Goal: Transaction & Acquisition: Subscribe to service/newsletter

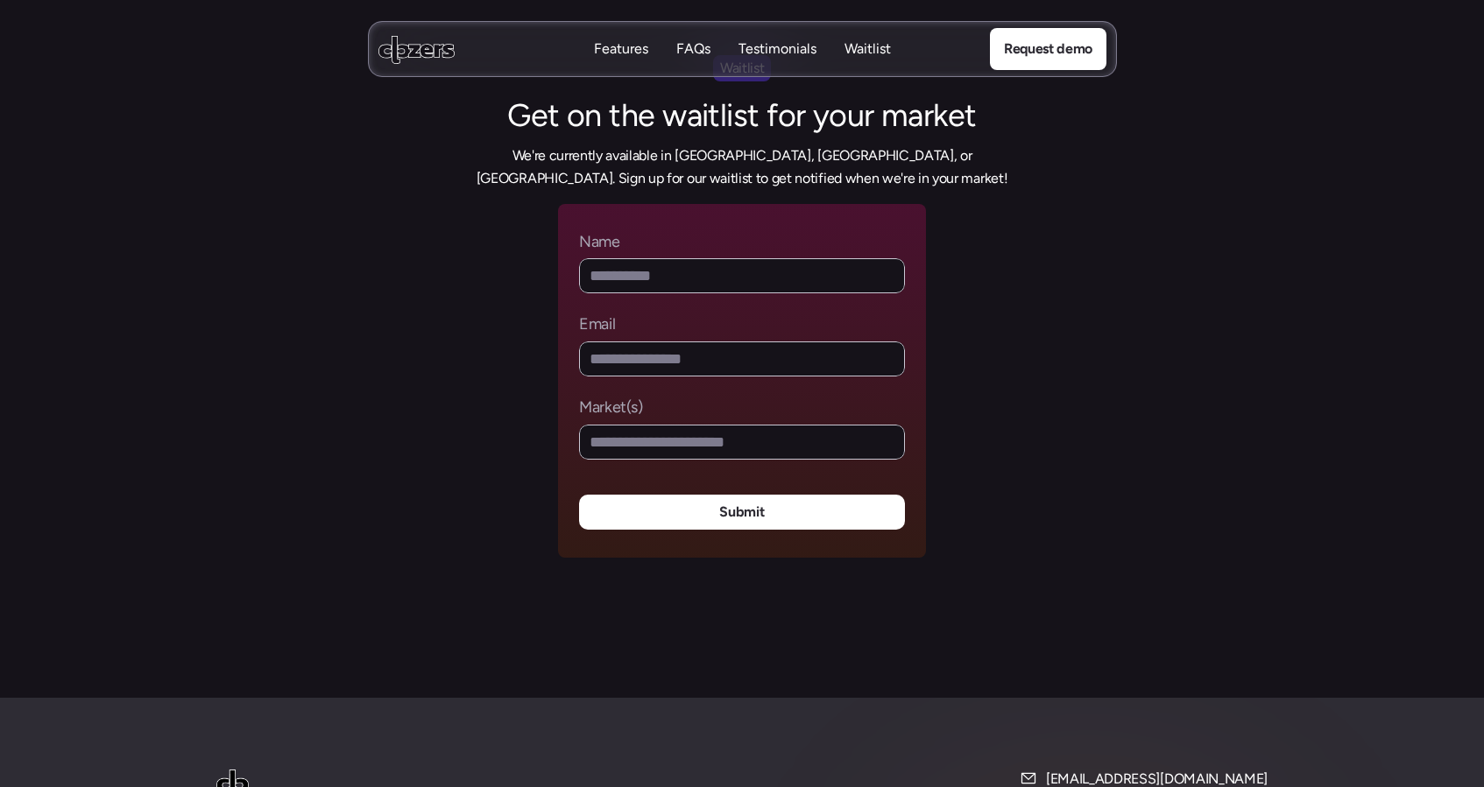
scroll to position [7148, 0]
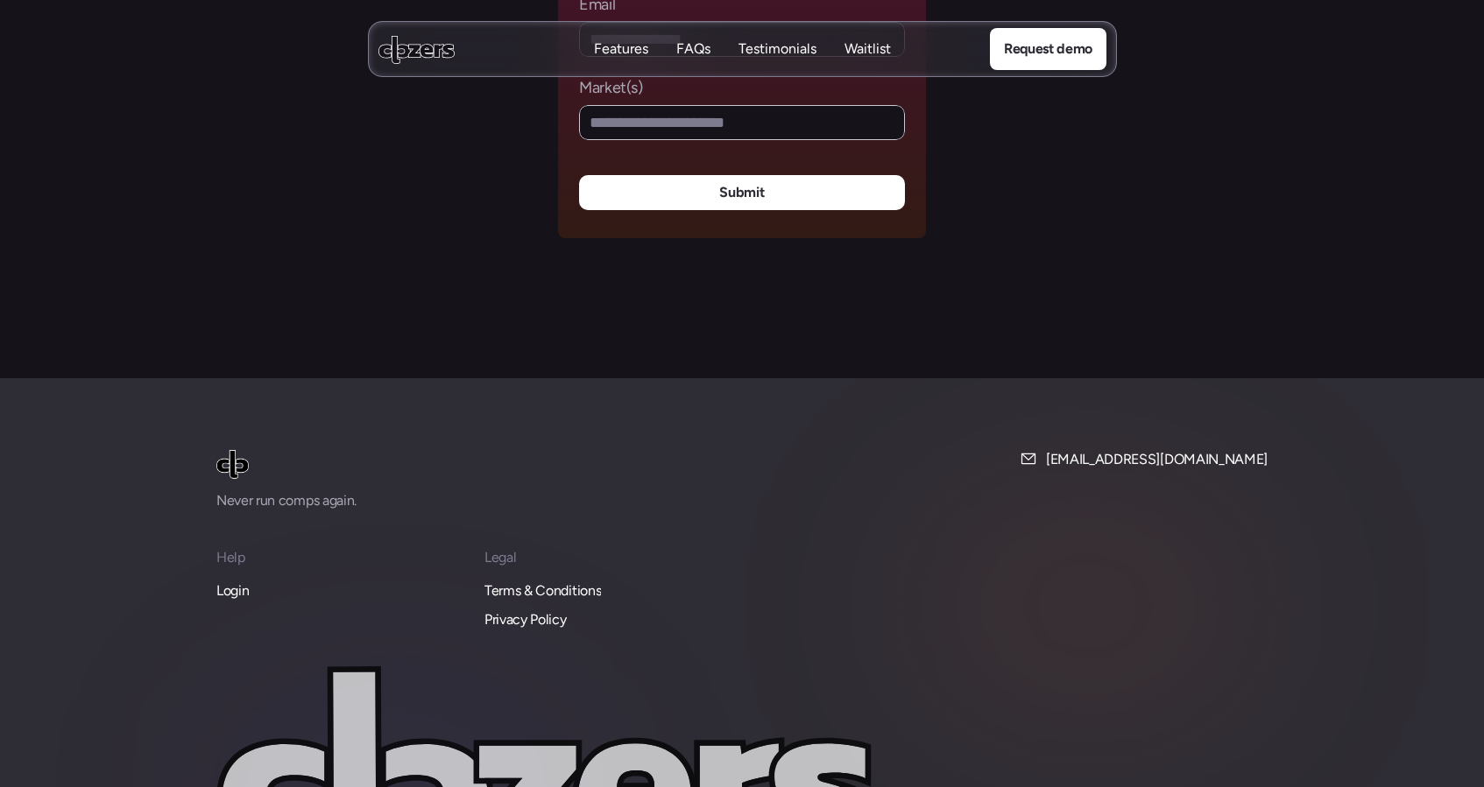
click at [625, 51] on p "Features" at bounding box center [621, 48] width 54 height 19
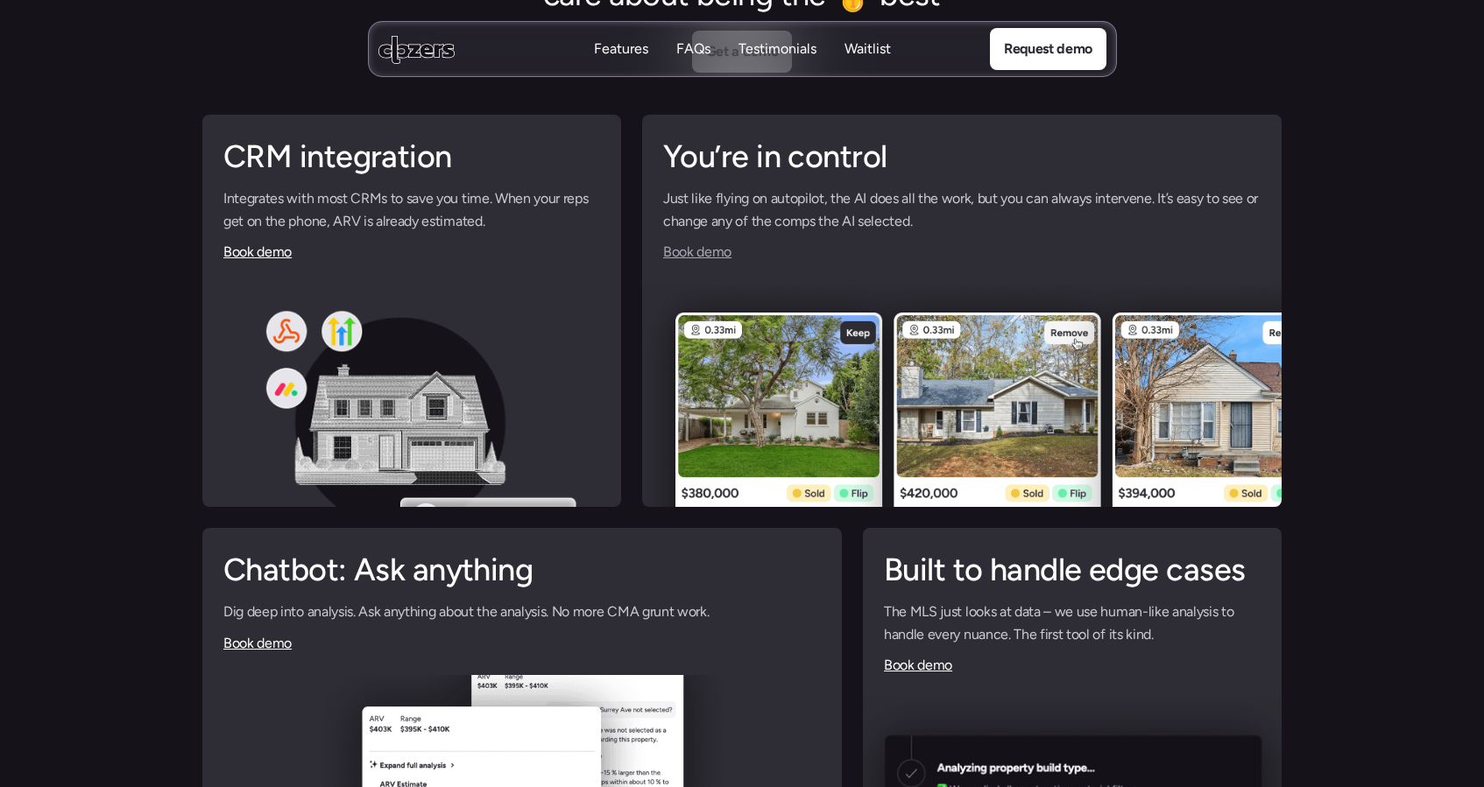
scroll to position [4150, 0]
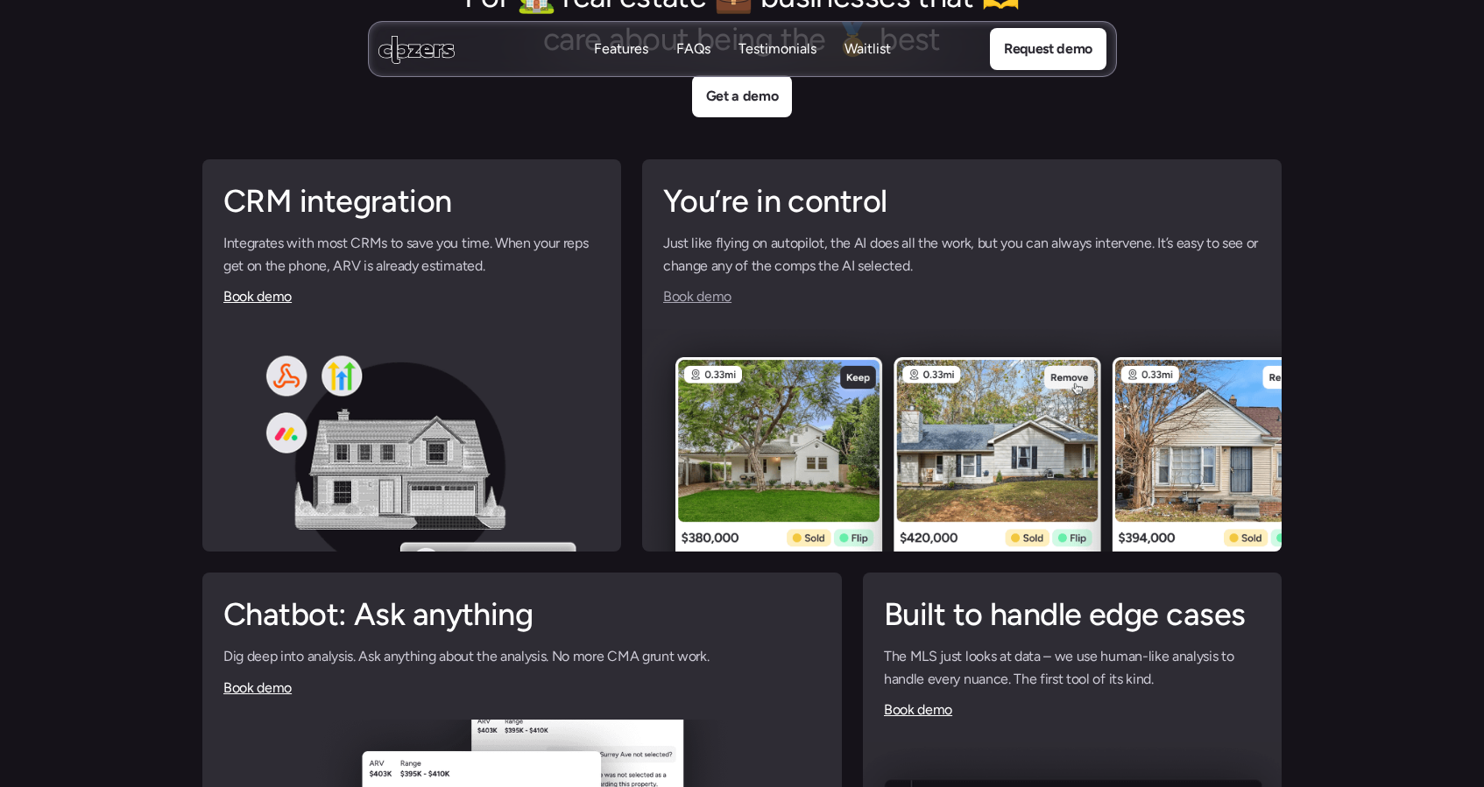
click at [688, 301] on link "Book demo" at bounding box center [697, 296] width 68 height 17
click at [802, 44] on p "Testimonials" at bounding box center [777, 48] width 78 height 19
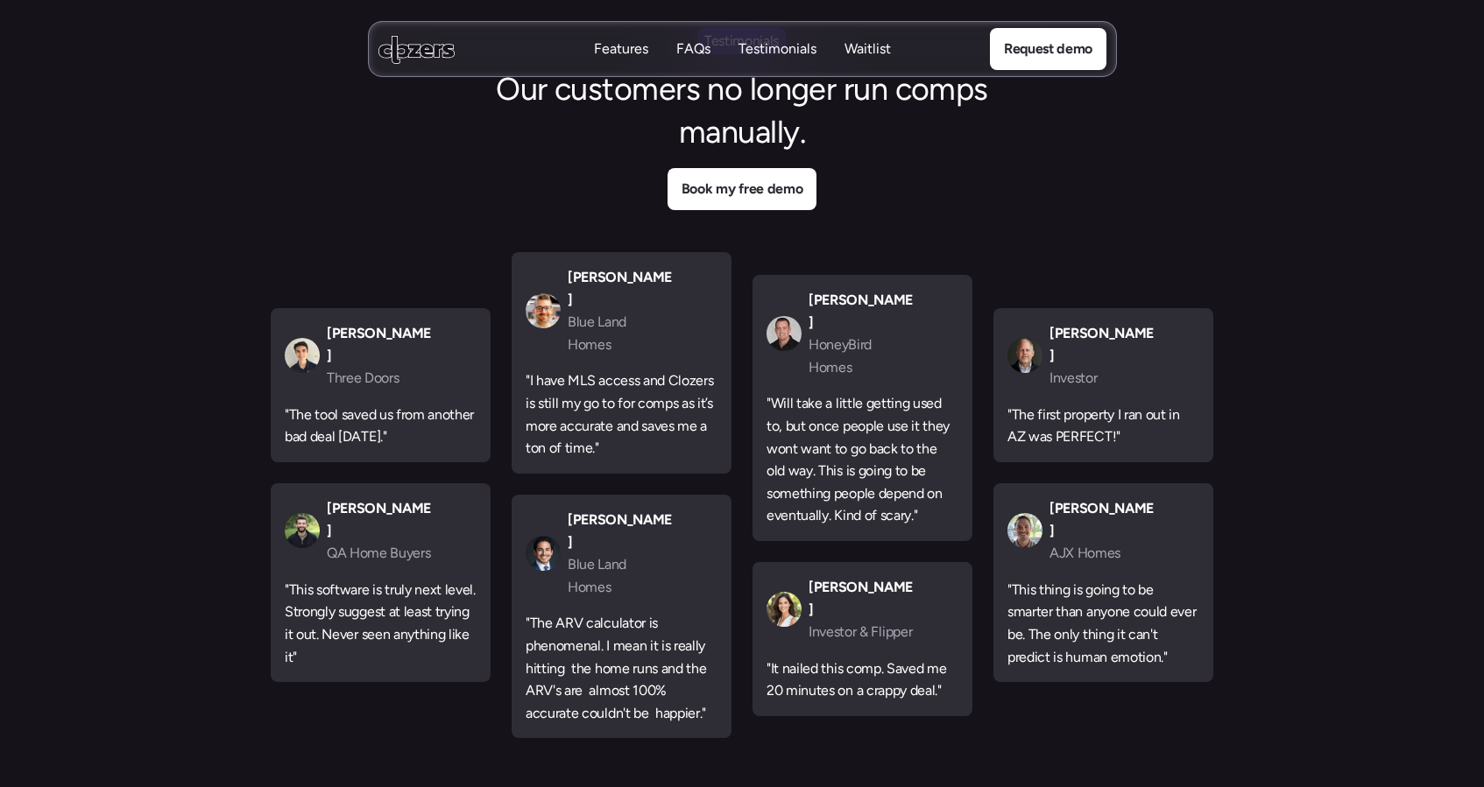
scroll to position [5357, 0]
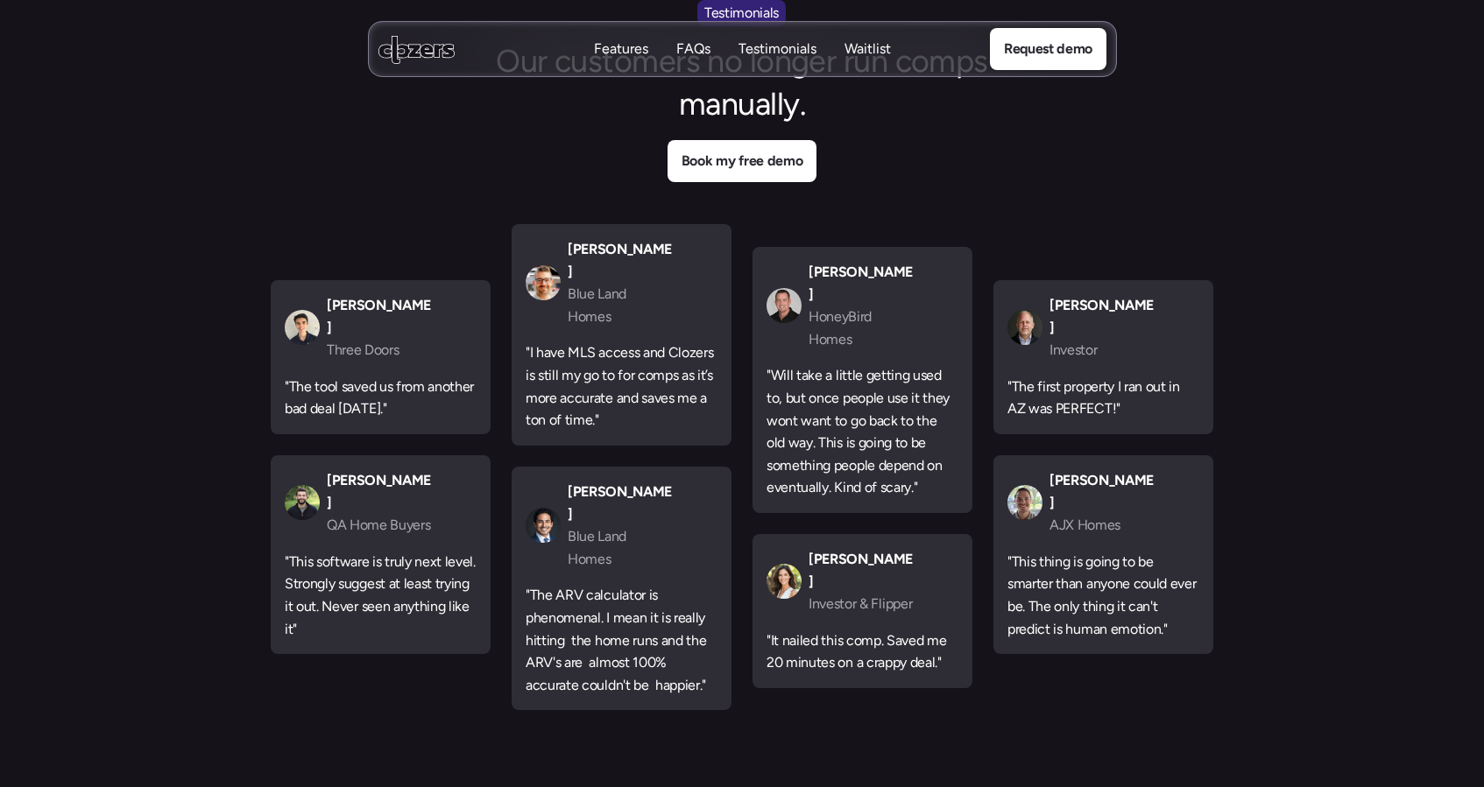
click at [867, 53] on p "Waitlist" at bounding box center [867, 48] width 46 height 19
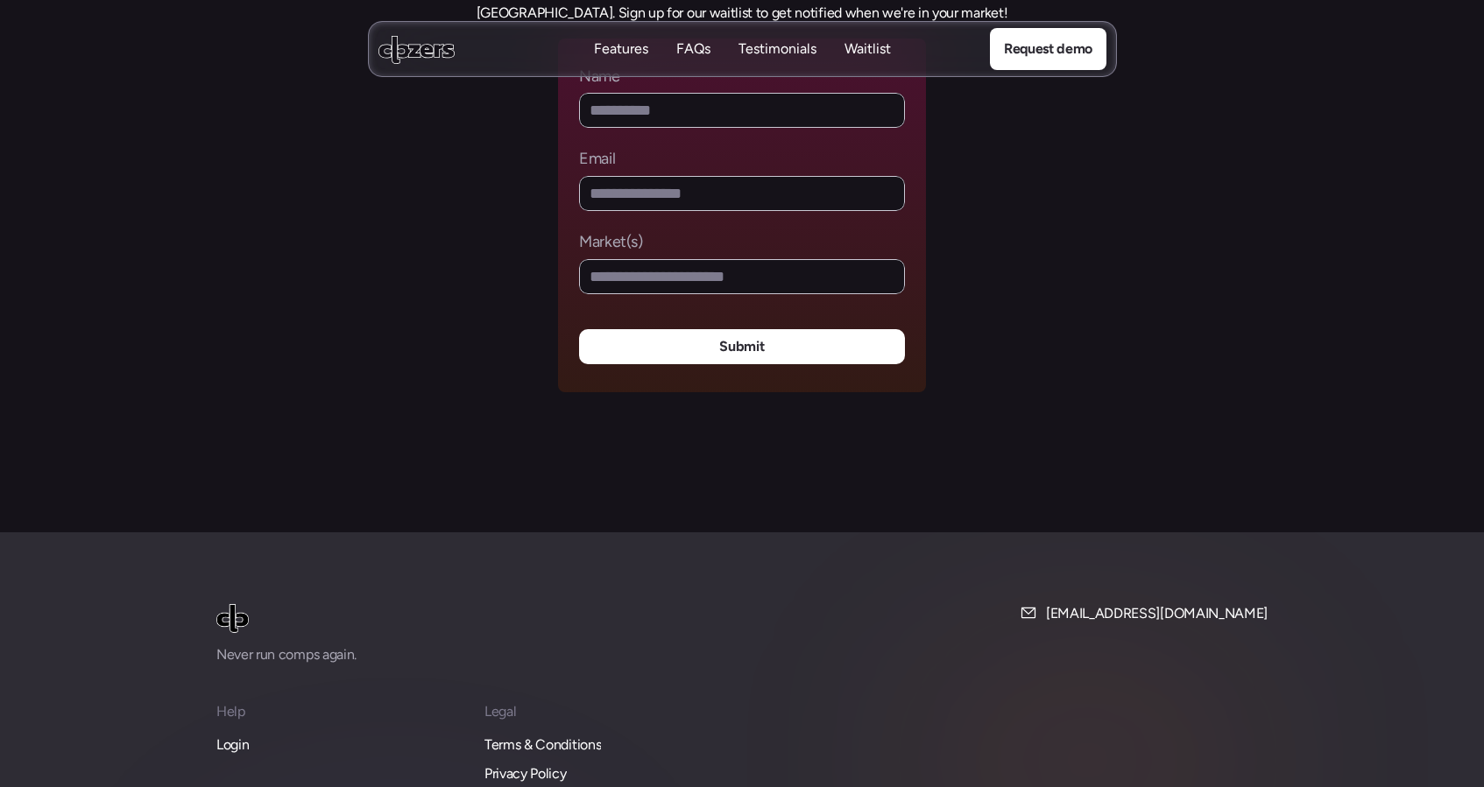
scroll to position [6727, 0]
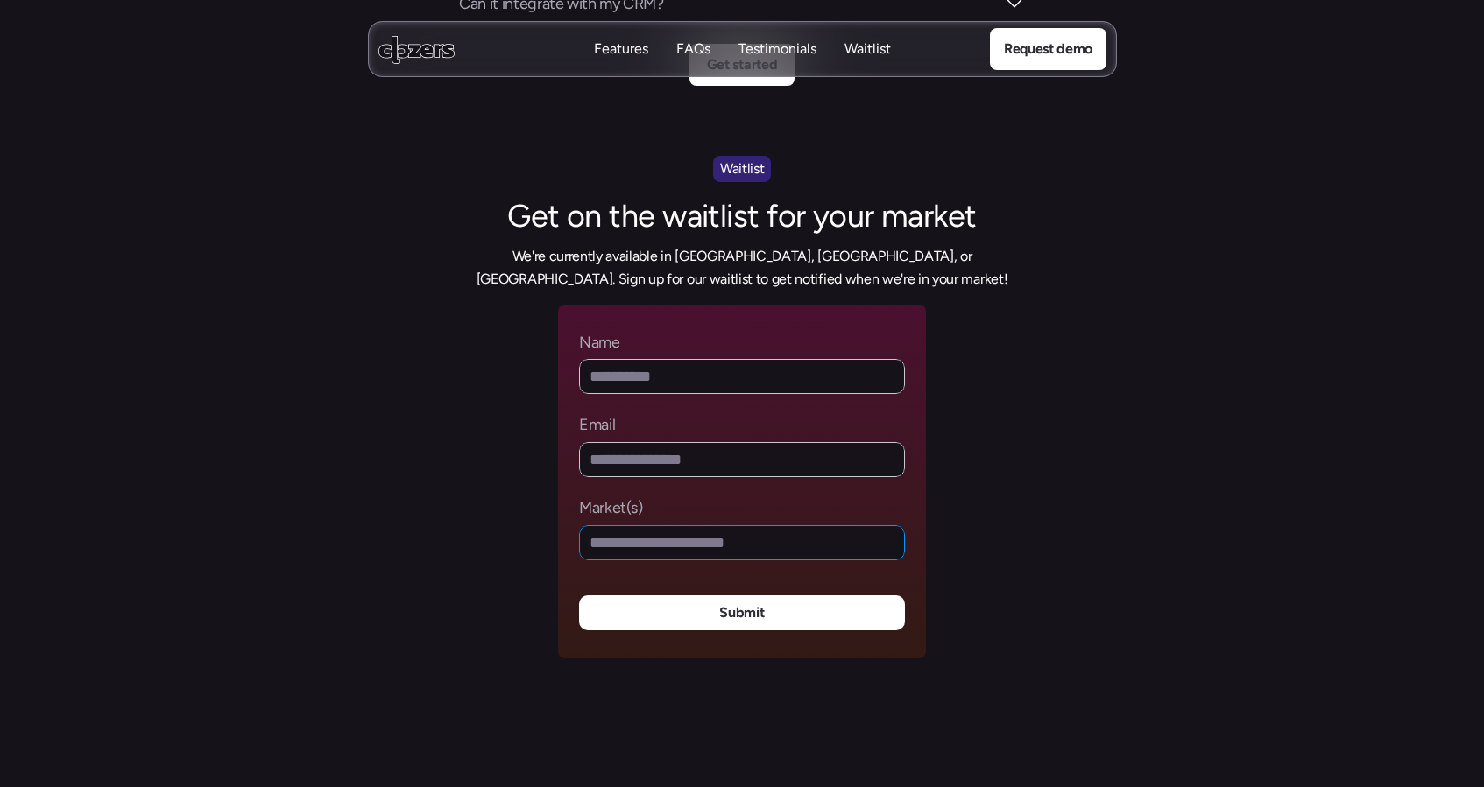
click at [626, 526] on input "Market(s)" at bounding box center [742, 543] width 326 height 35
click at [1013, 394] on section "Waitlist Get on the waitlist for your market We're currently available in [GEOG…" at bounding box center [742, 442] width 1484 height 573
